Goal: Task Accomplishment & Management: Use online tool/utility

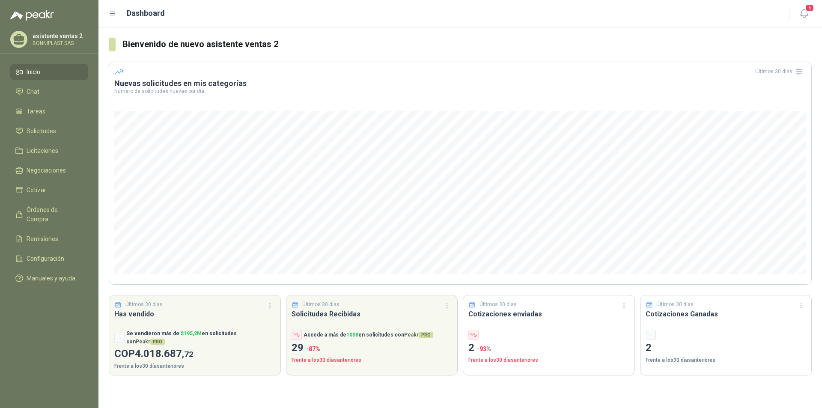
click at [18, 77] on link "Inicio" at bounding box center [49, 72] width 78 height 16
click at [27, 95] on span "Chat" at bounding box center [33, 91] width 13 height 9
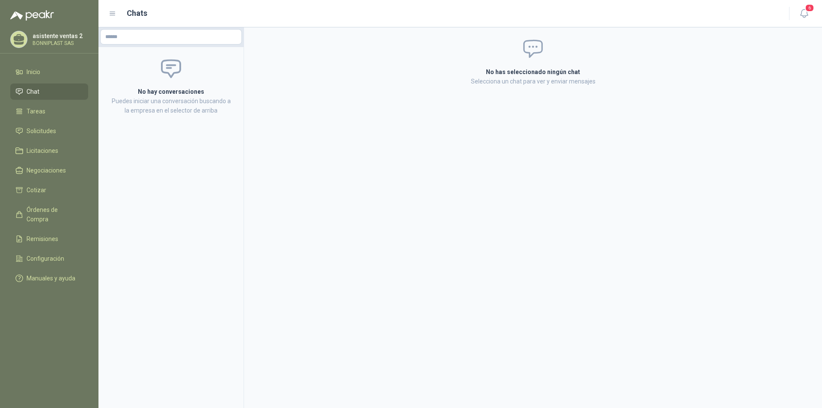
click at [33, 59] on menu "asistente ventas 2 BONNIPLAST SAS Inicio Chat Tareas Solicitudes Licitaciones N…" at bounding box center [49, 204] width 98 height 408
click at [38, 74] on span "Inicio" at bounding box center [34, 71] width 14 height 9
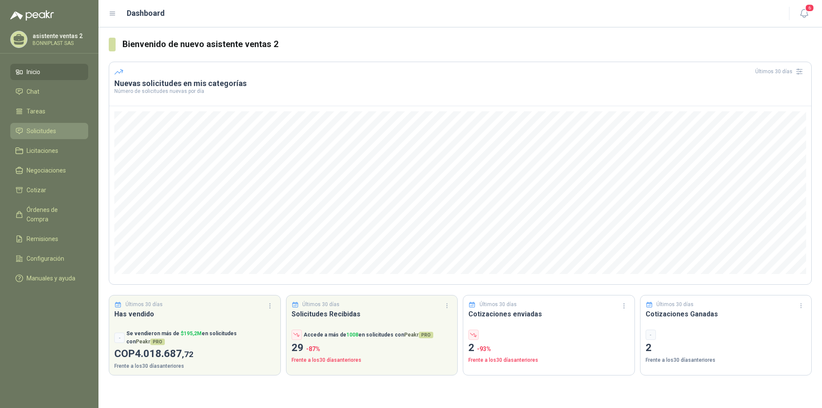
click at [57, 131] on li "Solicitudes" at bounding box center [49, 130] width 68 height 9
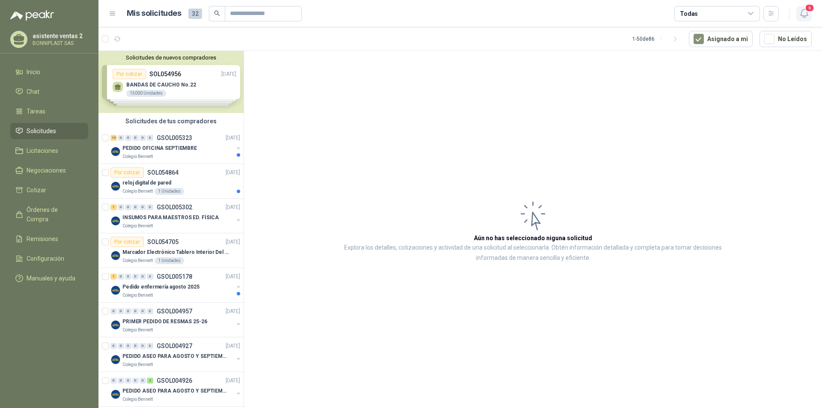
click at [801, 9] on icon "button" at bounding box center [804, 13] width 11 height 11
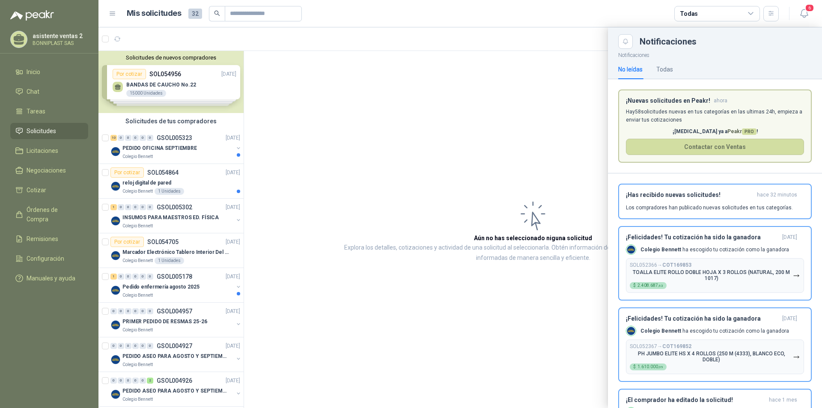
click at [434, 137] on div at bounding box center [460, 217] width 724 height 381
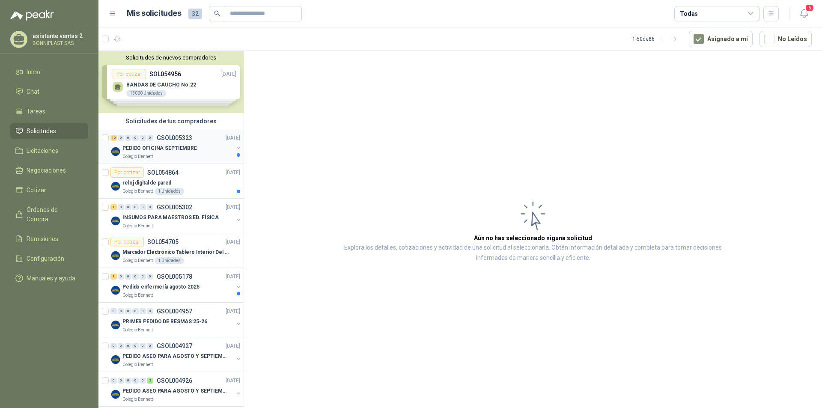
click at [169, 148] on p "PEDIDO OFICINA SEPTIEMBRE" at bounding box center [159, 148] width 74 height 8
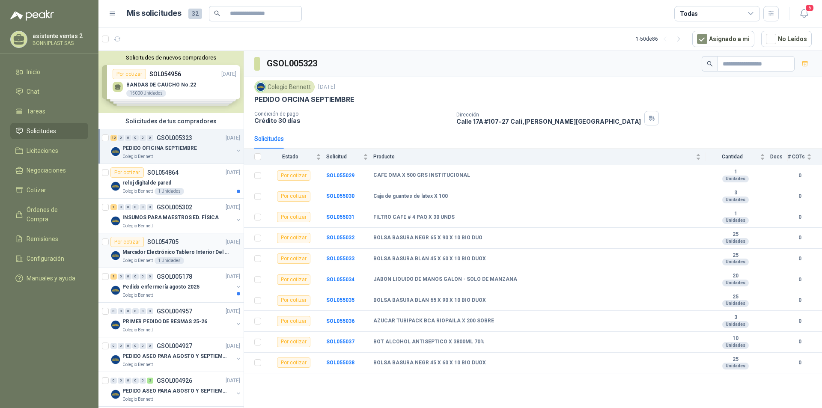
click at [194, 245] on div "Por cotizar SOL054705 [DATE]" at bounding box center [175, 242] width 130 height 10
click at [185, 217] on p "INSUMOS PARA MAESTROS ED. FÍSICA" at bounding box center [170, 218] width 96 height 8
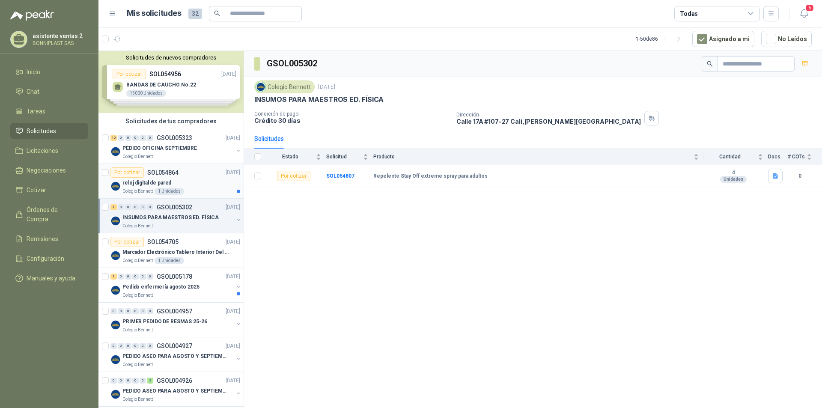
click at [173, 198] on article "Por cotizar SOL054864 [DATE] reloj digital de pared Colegio [PERSON_NAME] 1 Un…" at bounding box center [170, 181] width 145 height 35
click at [170, 186] on div "reloj digital de pared" at bounding box center [181, 183] width 118 height 10
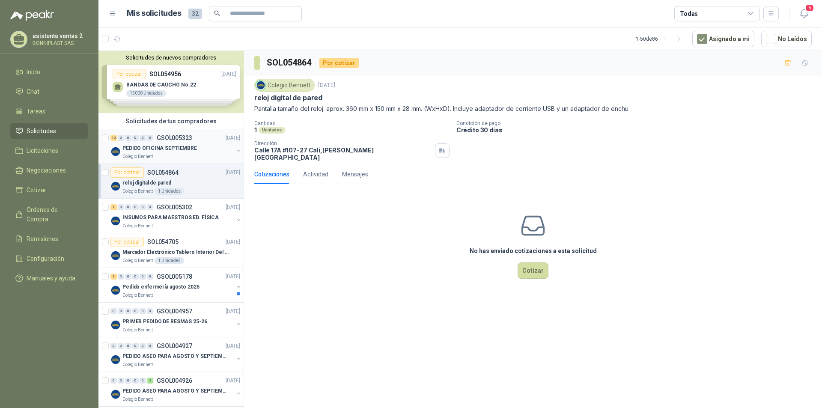
click at [164, 149] on p "PEDIDO OFICINA SEPTIEMBRE" at bounding box center [159, 148] width 74 height 8
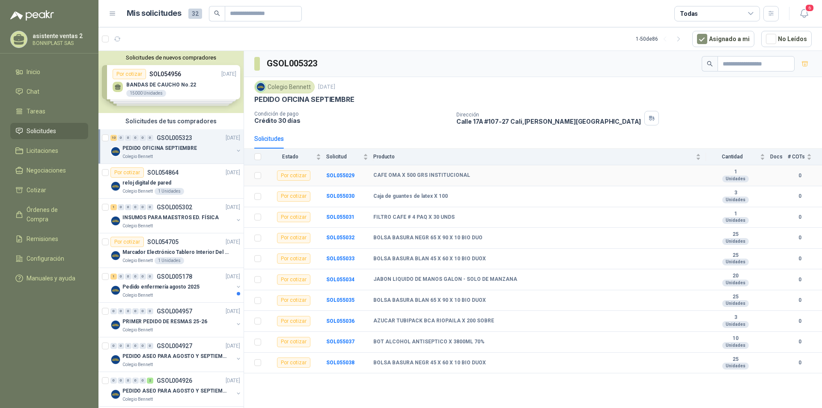
click at [294, 172] on div "Por cotizar" at bounding box center [293, 175] width 33 height 10
click at [298, 174] on div "Por cotizar" at bounding box center [293, 175] width 33 height 10
click at [415, 175] on b "CAFE OMA X 500 GRS INSTITUCIONAL" at bounding box center [421, 175] width 97 height 7
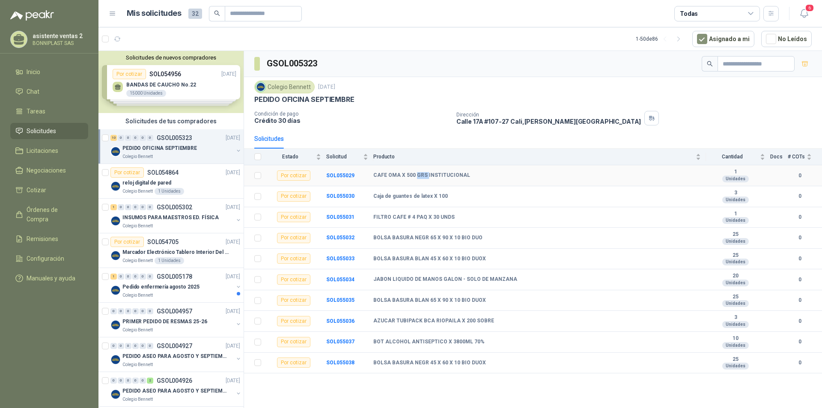
click at [415, 175] on b "CAFE OMA X 500 GRS INSTITUCIONAL" at bounding box center [421, 175] width 97 height 7
click at [344, 175] on b "SOL055029" at bounding box center [340, 176] width 28 height 6
